Goal: Task Accomplishment & Management: Manage account settings

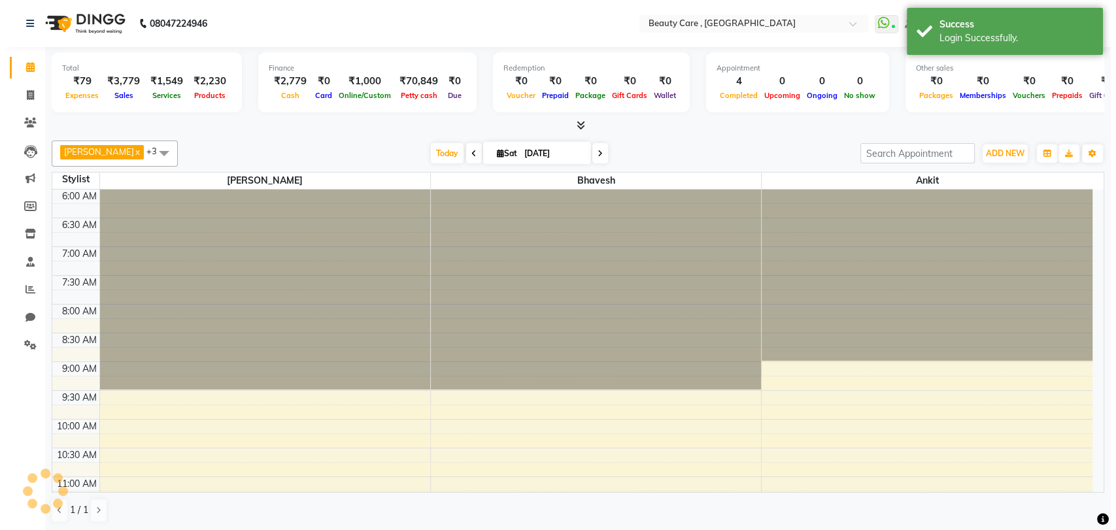
scroll to position [516, 0]
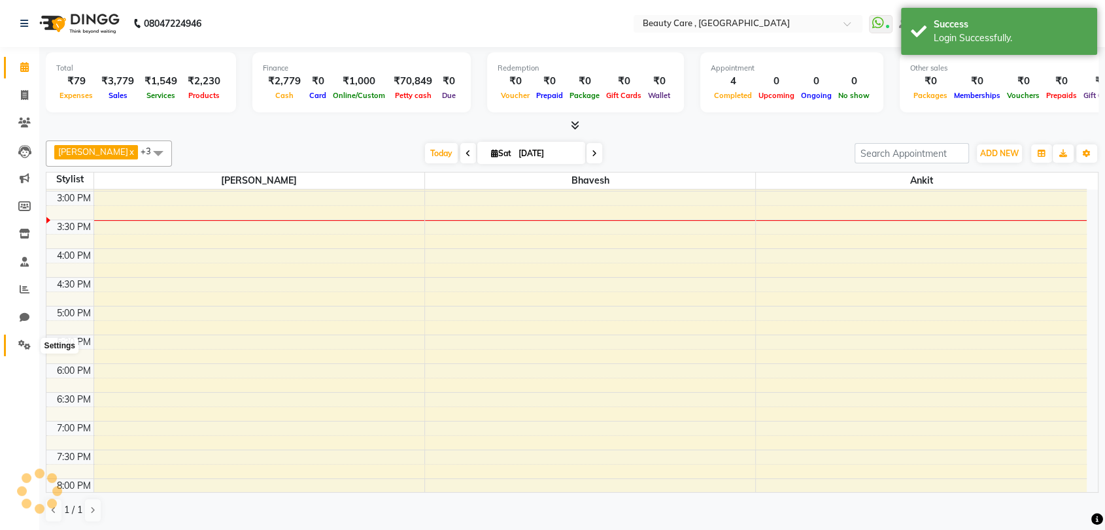
click at [26, 341] on icon at bounding box center [24, 345] width 12 height 10
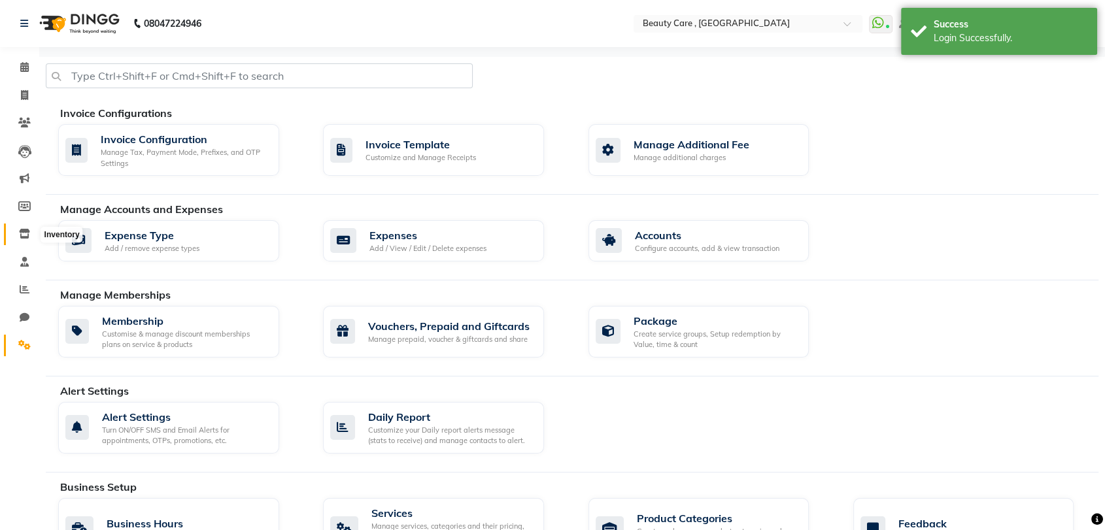
click at [22, 237] on icon at bounding box center [24, 234] width 11 height 10
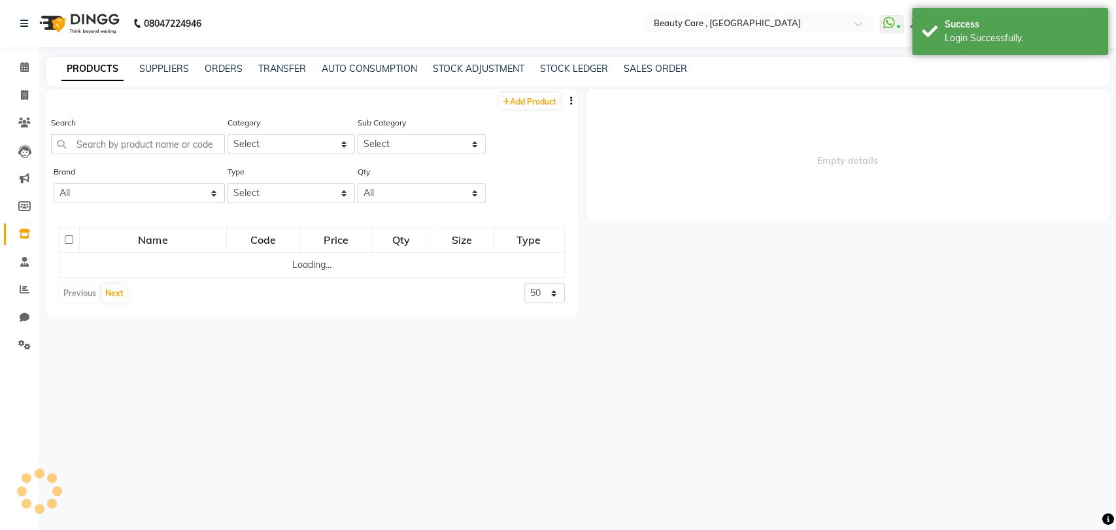
select select
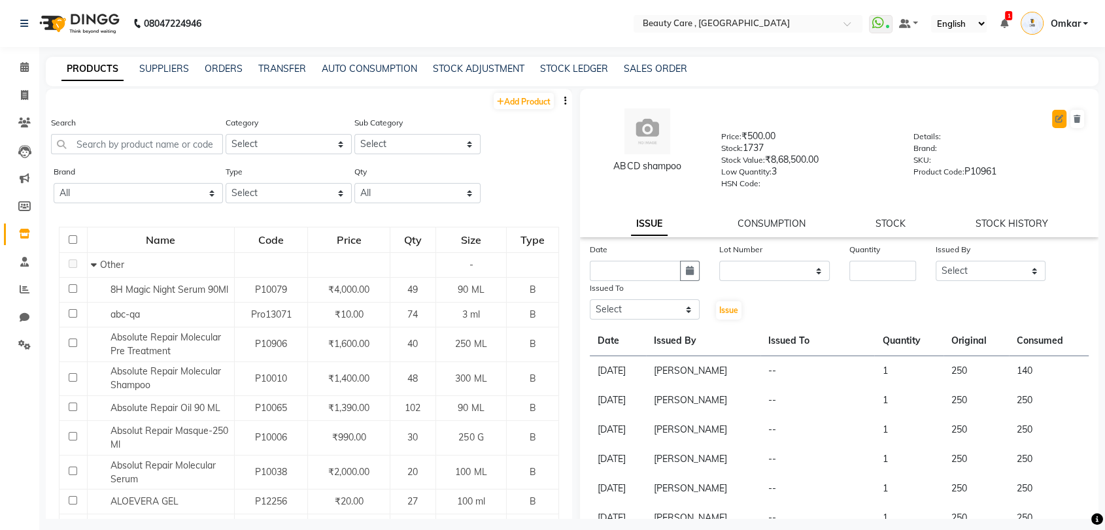
click at [1055, 118] on icon at bounding box center [1059, 119] width 8 height 8
select select "true"
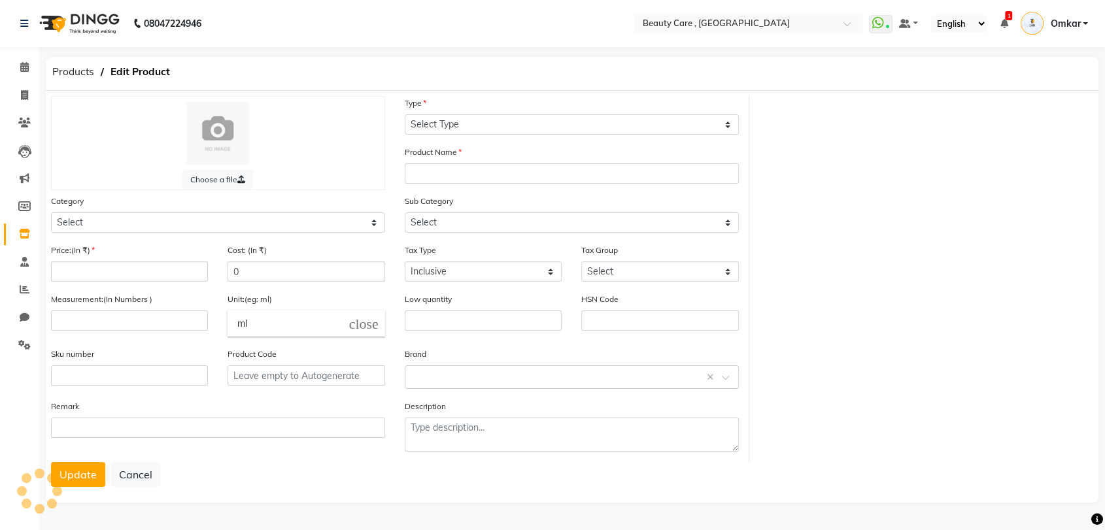
select select "B"
type input "ABCD shampoo"
select select
type input "500"
type input "250"
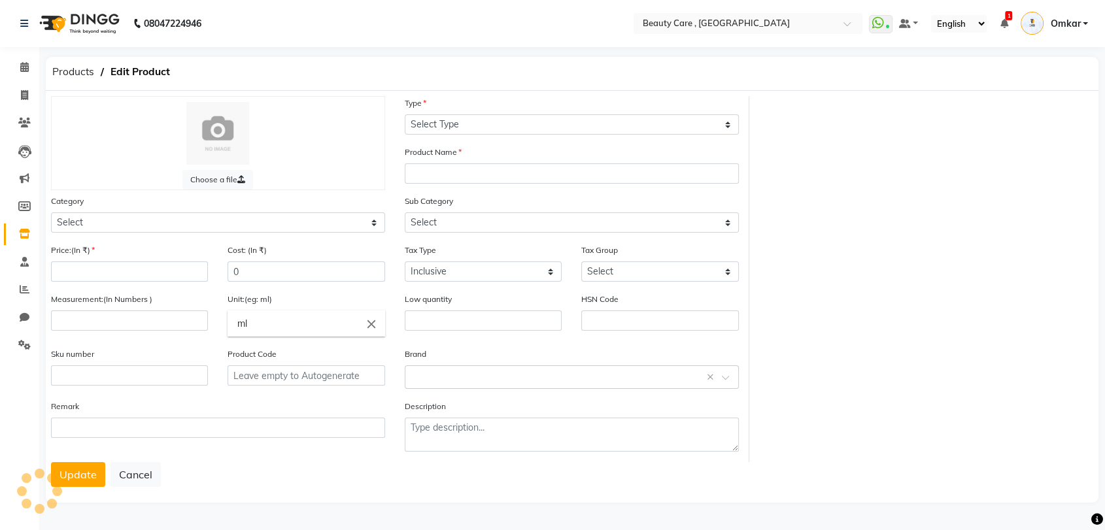
type input "3"
type input "P10961"
select select "101100"
select select "101101"
